Goal: Task Accomplishment & Management: Manage account settings

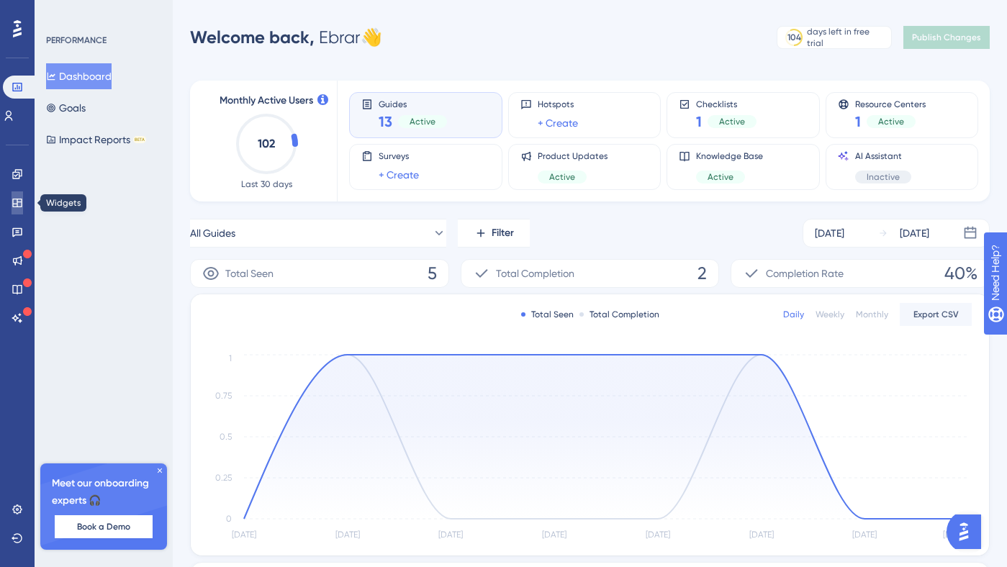
click at [13, 212] on link at bounding box center [18, 203] width 12 height 23
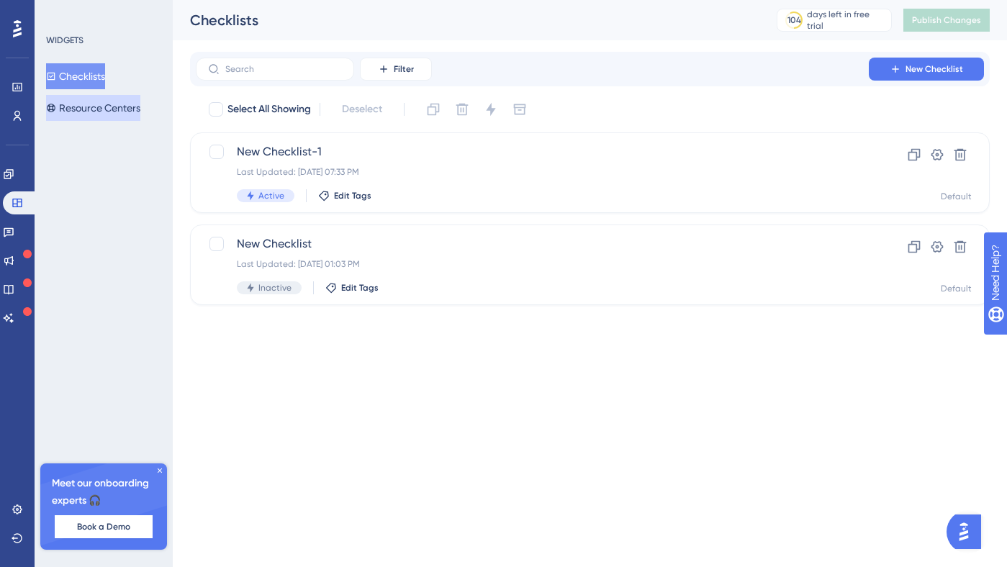
click at [94, 102] on button "Resource Centers" at bounding box center [93, 108] width 94 height 26
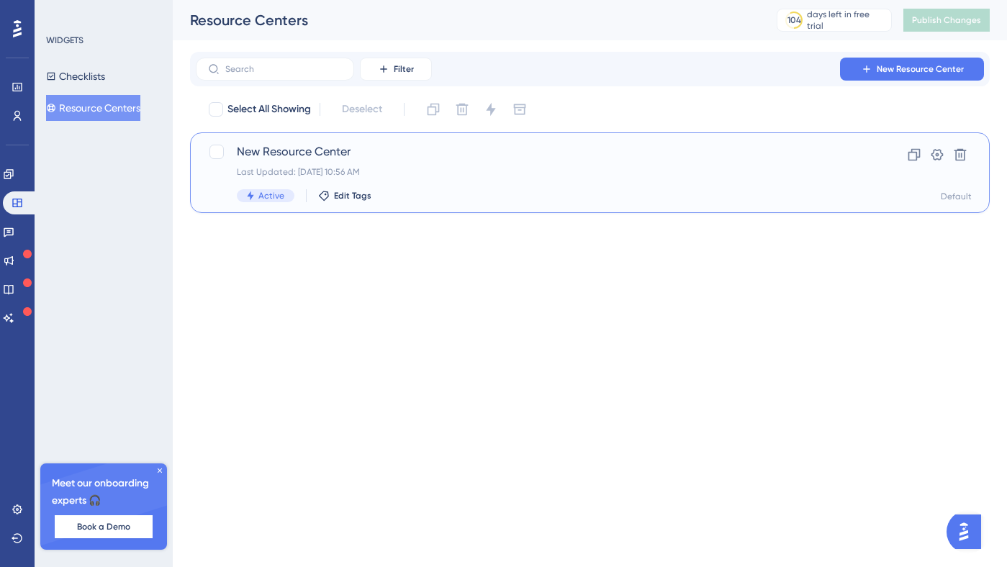
click at [382, 164] on div "New Resource Center Last Updated: [DATE] 10:56 AM Active Edit Tags" at bounding box center [532, 172] width 591 height 59
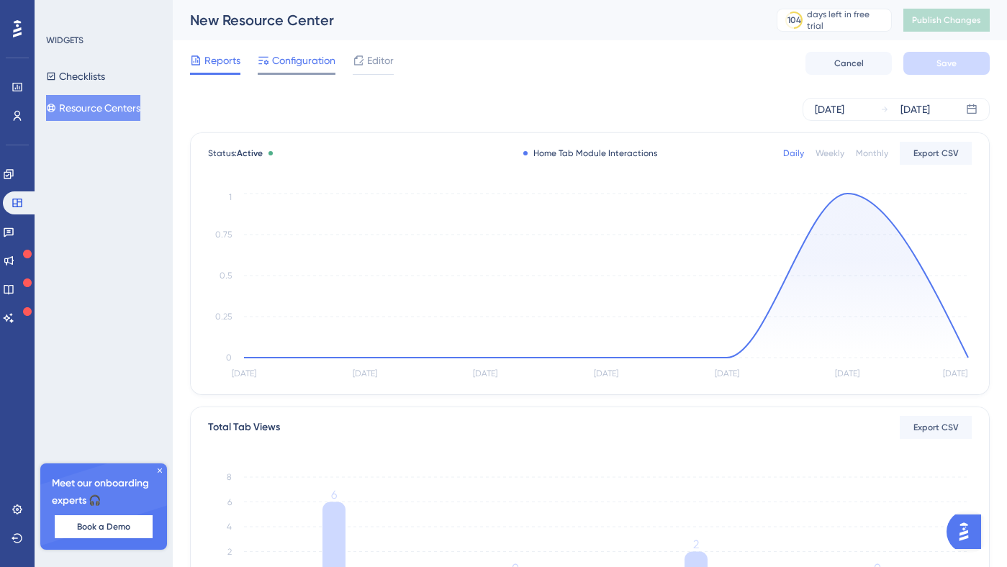
click at [285, 63] on span "Configuration" at bounding box center [303, 60] width 63 height 17
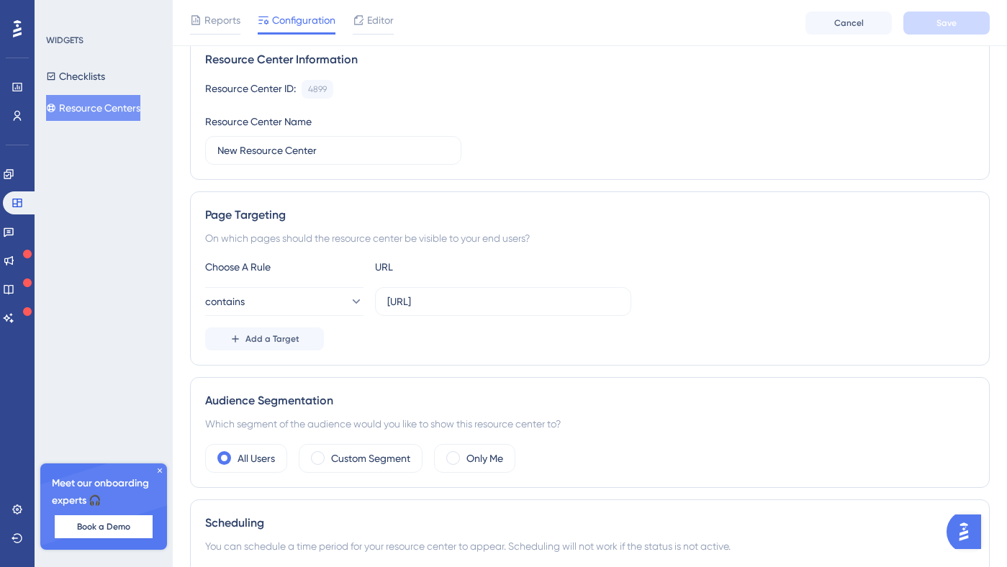
scroll to position [136, 0]
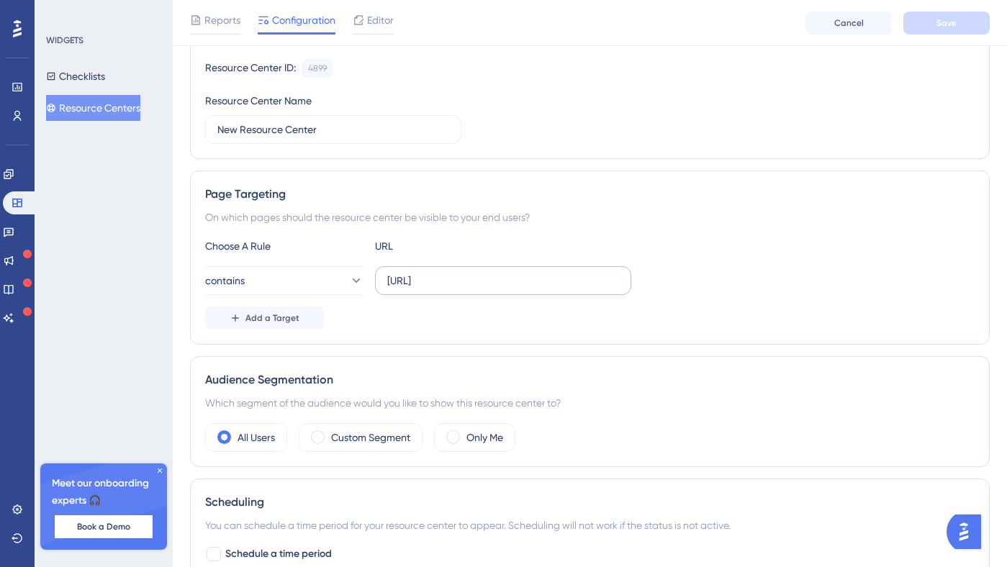
click at [580, 271] on label "[URL]" at bounding box center [503, 280] width 256 height 29
click at [580, 273] on input "[URL]" at bounding box center [503, 281] width 232 height 16
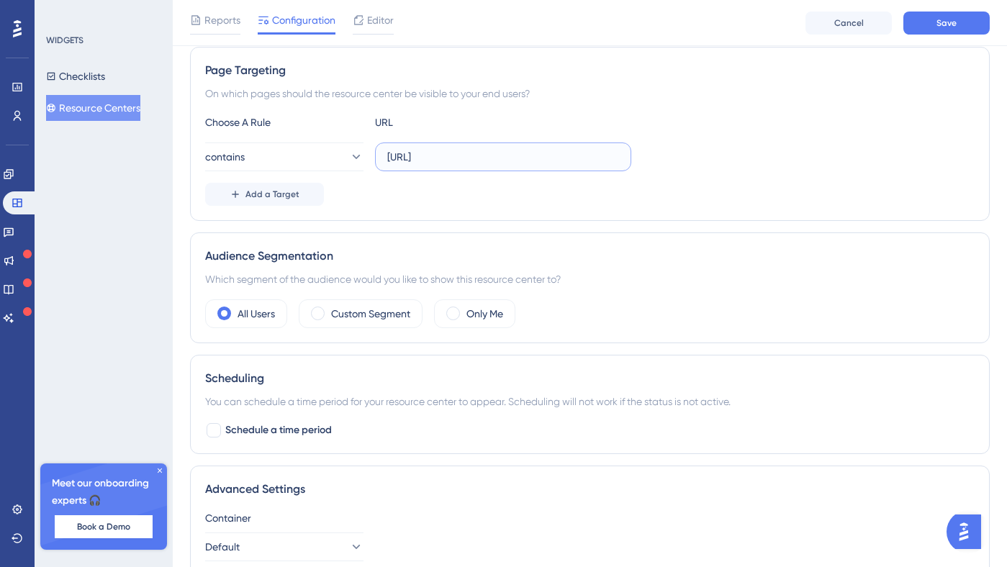
scroll to position [261, 0]
type input "[URL]"
click at [957, 27] on button "Save" at bounding box center [947, 23] width 86 height 23
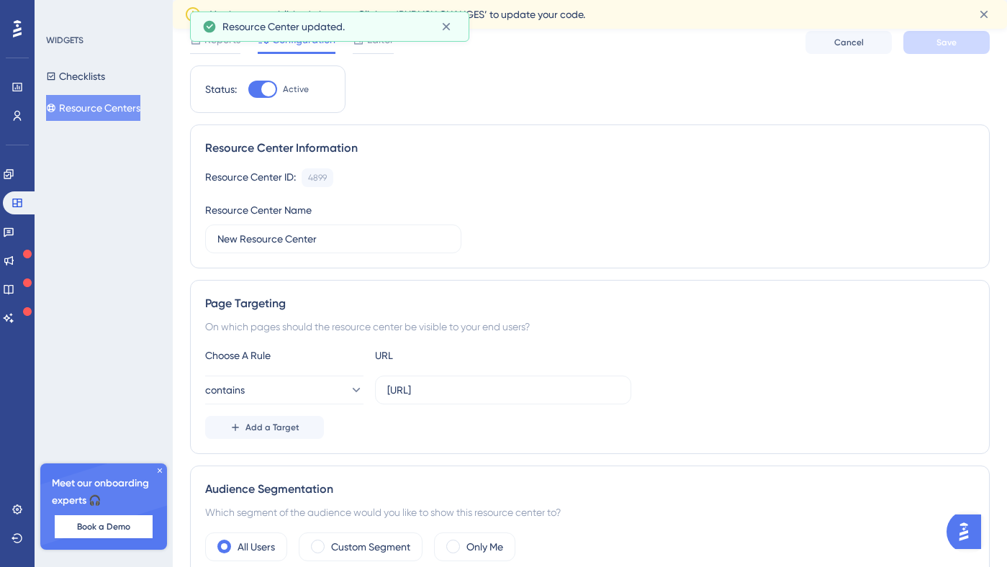
scroll to position [0, 0]
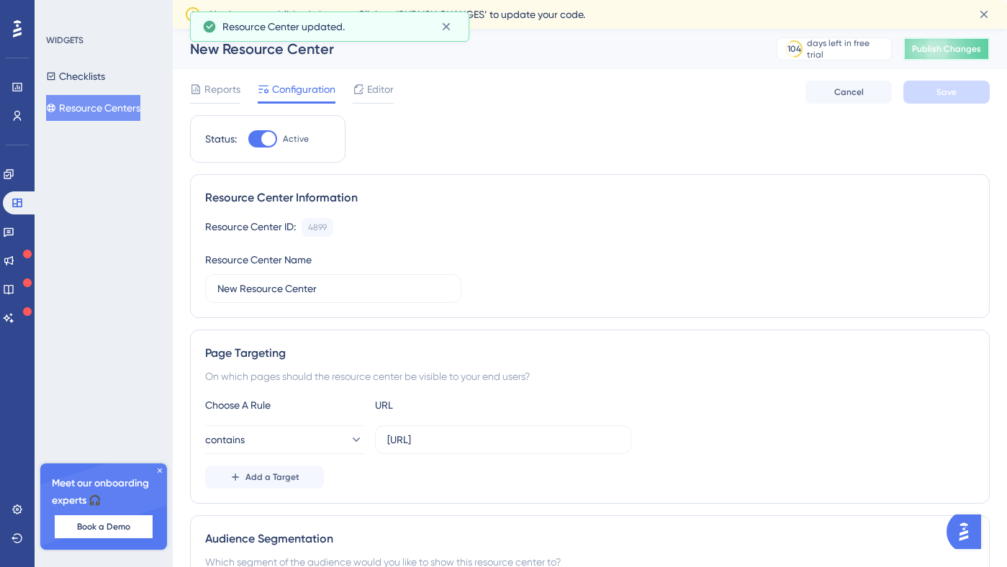
click at [932, 50] on span "Publish Changes" at bounding box center [946, 49] width 69 height 12
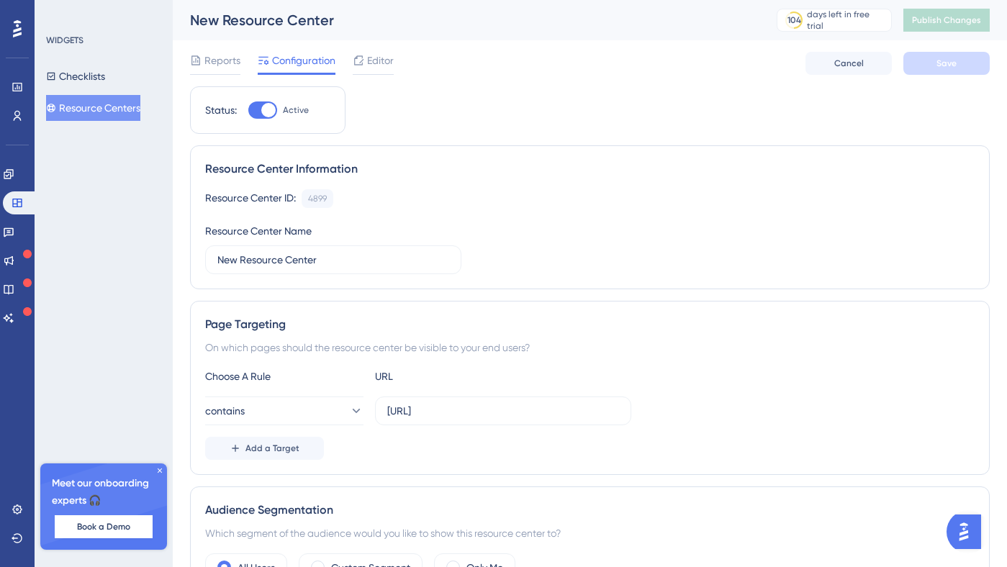
click at [611, 166] on div "Resource Center Information" at bounding box center [590, 169] width 770 height 17
click at [156, 469] on icon at bounding box center [160, 471] width 9 height 9
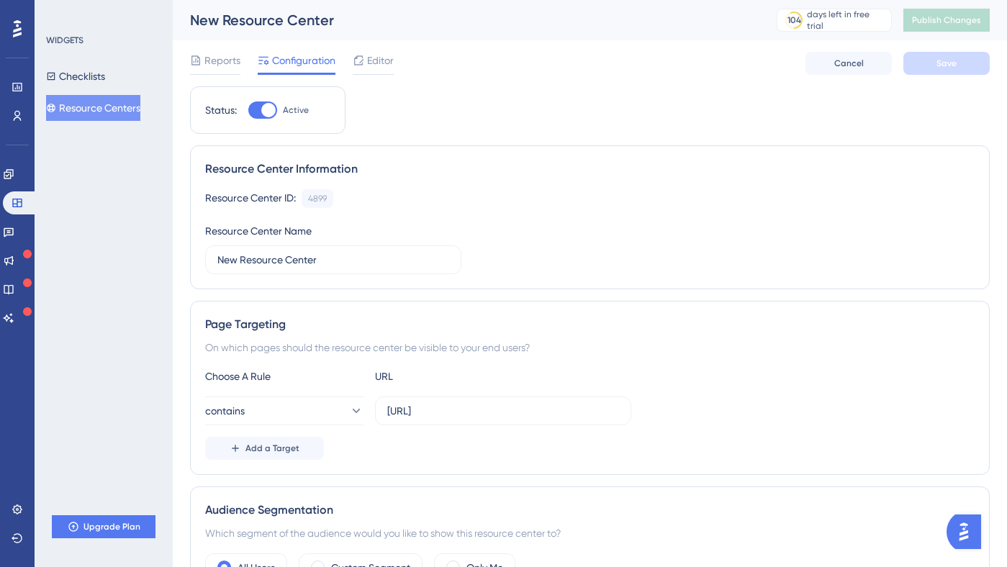
click at [977, 538] on img "Open AI Assistant Launcher" at bounding box center [964, 532] width 26 height 26
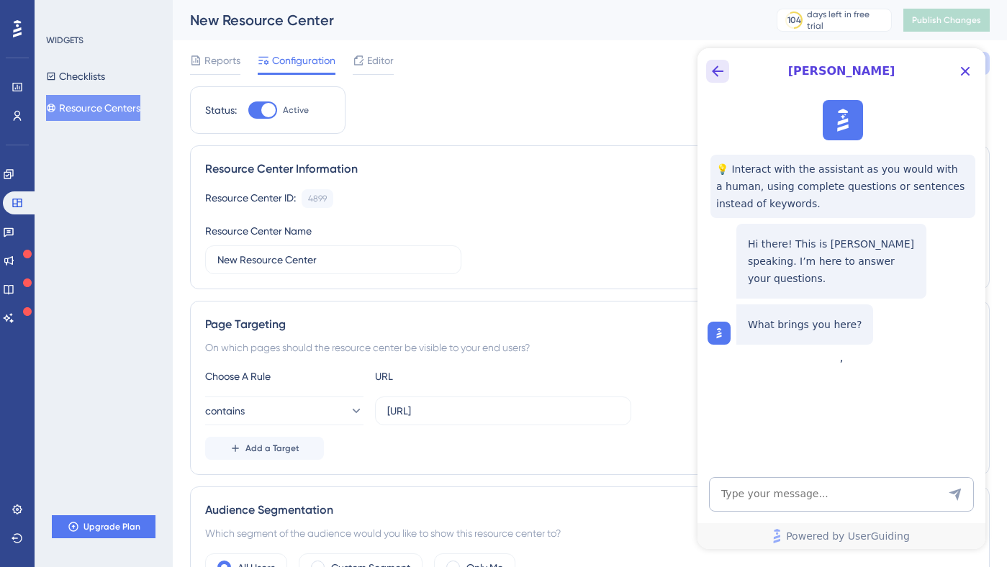
click at [716, 75] on icon "Back Button" at bounding box center [718, 72] width 12 height 12
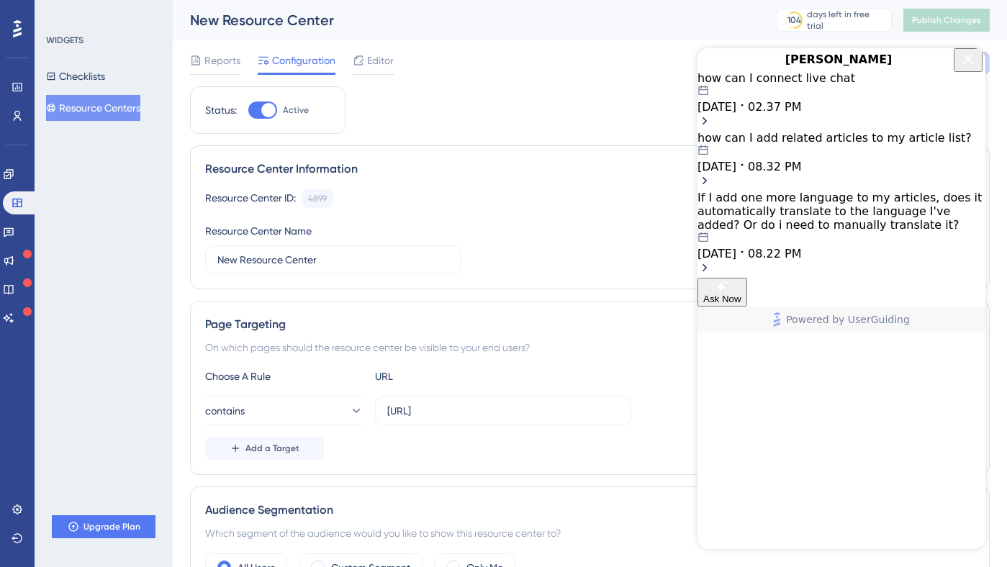
click at [968, 63] on icon "Close Button" at bounding box center [968, 58] width 17 height 17
